Goal: Task Accomplishment & Management: Use online tool/utility

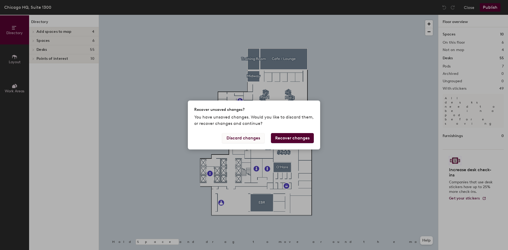
click at [254, 137] on button "Discard changes" at bounding box center [243, 138] width 43 height 10
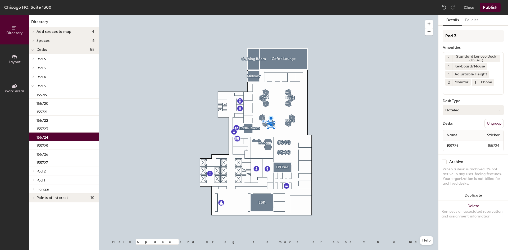
click at [471, 110] on button "Hoteled" at bounding box center [472, 110] width 61 height 10
click at [457, 125] on div "Assigned" at bounding box center [469, 126] width 53 height 8
click at [488, 7] on button "Publish" at bounding box center [489, 7] width 21 height 8
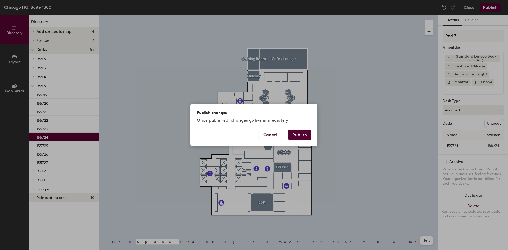
click at [303, 136] on button "Publish" at bounding box center [299, 135] width 23 height 10
